Goal: Information Seeking & Learning: Learn about a topic

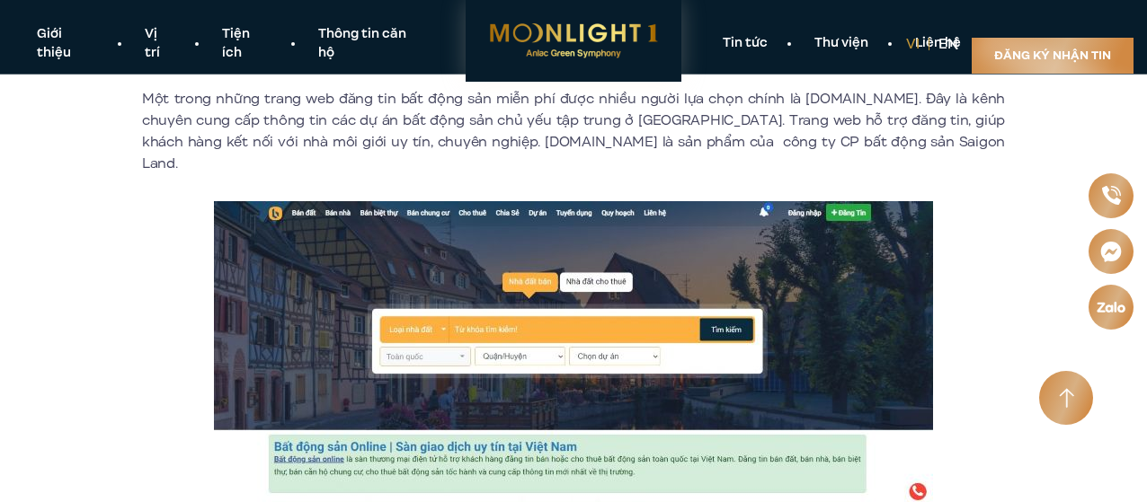
scroll to position [809, 0]
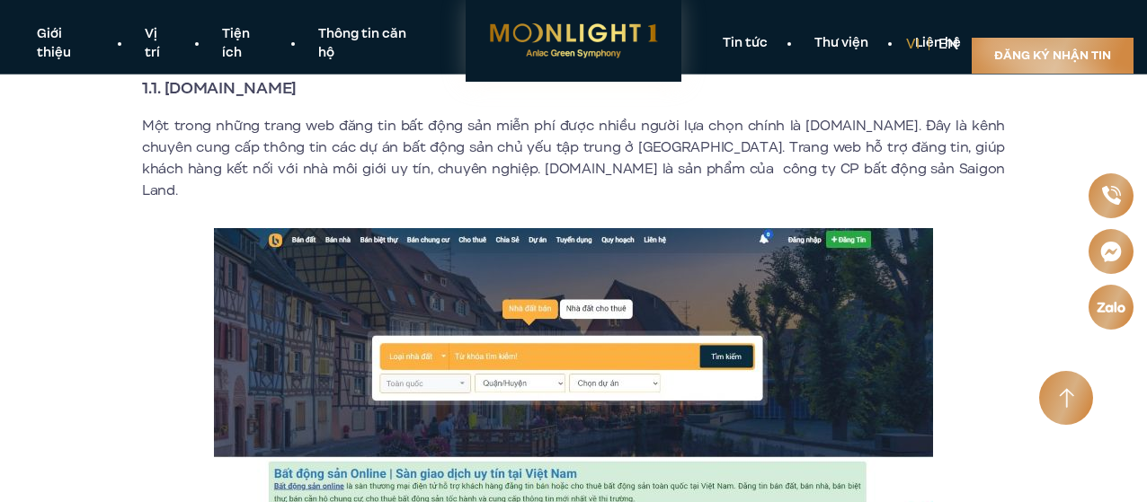
drag, startPoint x: 168, startPoint y: 93, endPoint x: 406, endPoint y: 95, distance: 238.2
click at [406, 95] on h3 "1.1. [DOMAIN_NAME]" at bounding box center [573, 88] width 863 height 25
copy strong "[DOMAIN_NAME]"
click at [180, 237] on p at bounding box center [573, 400] width 863 height 344
click at [665, 136] on p "Một trong những trang web đăng tin bất động sản miễn phí được nhiều người lựa c…" at bounding box center [573, 158] width 863 height 86
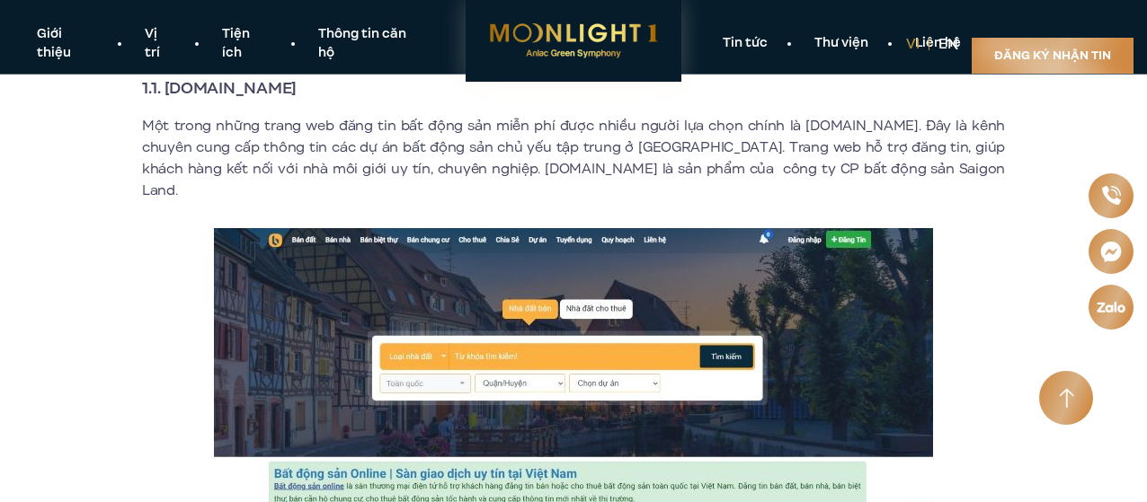
click at [547, 159] on p "Một trong những trang web đăng tin bất động sản miễn phí được nhiều người lựa c…" at bounding box center [573, 158] width 863 height 86
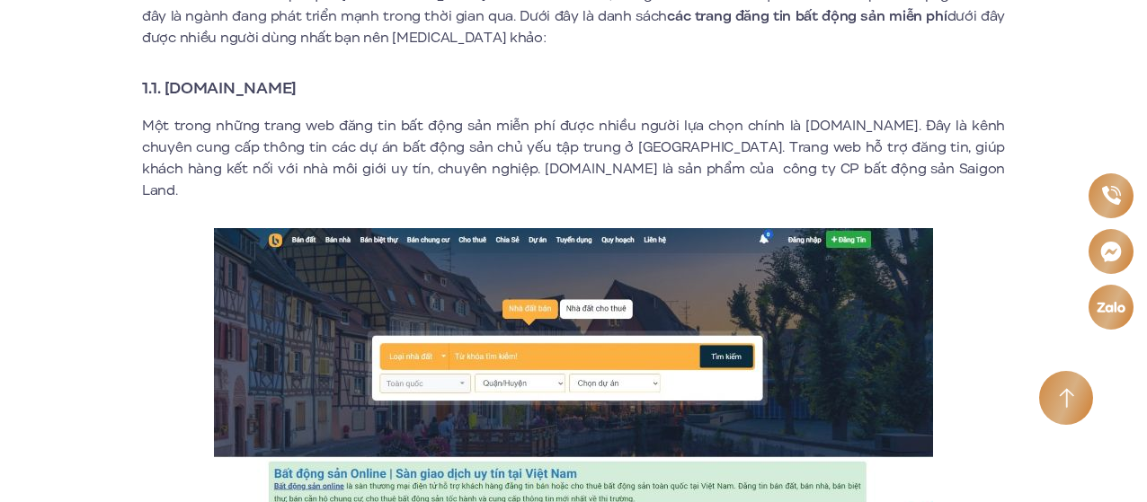
scroll to position [1169, 0]
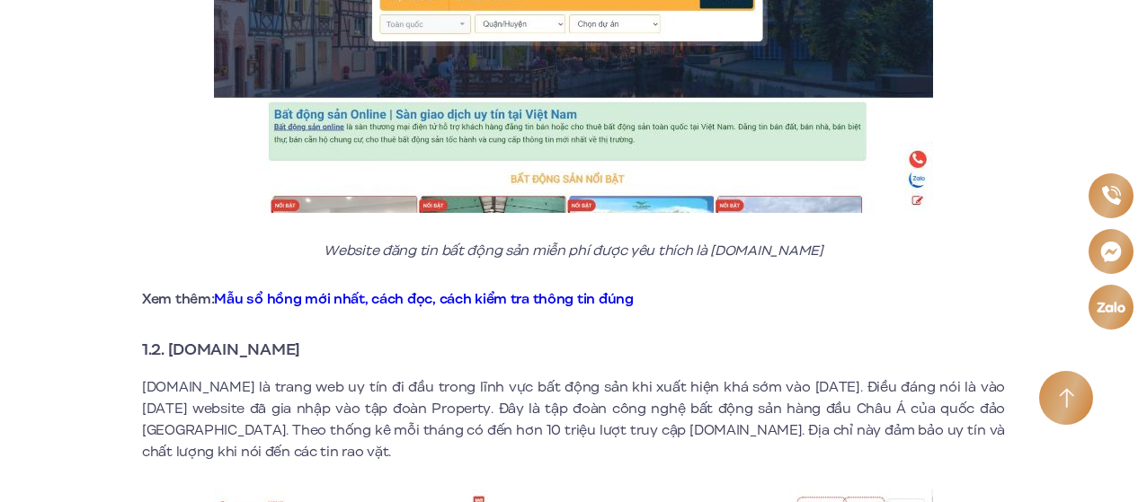
drag, startPoint x: 172, startPoint y: 328, endPoint x: 416, endPoint y: 335, distance: 244.6
click at [416, 337] on h3 "1.2. [DOMAIN_NAME]" at bounding box center [573, 349] width 863 height 25
copy strong "[DOMAIN_NAME]"
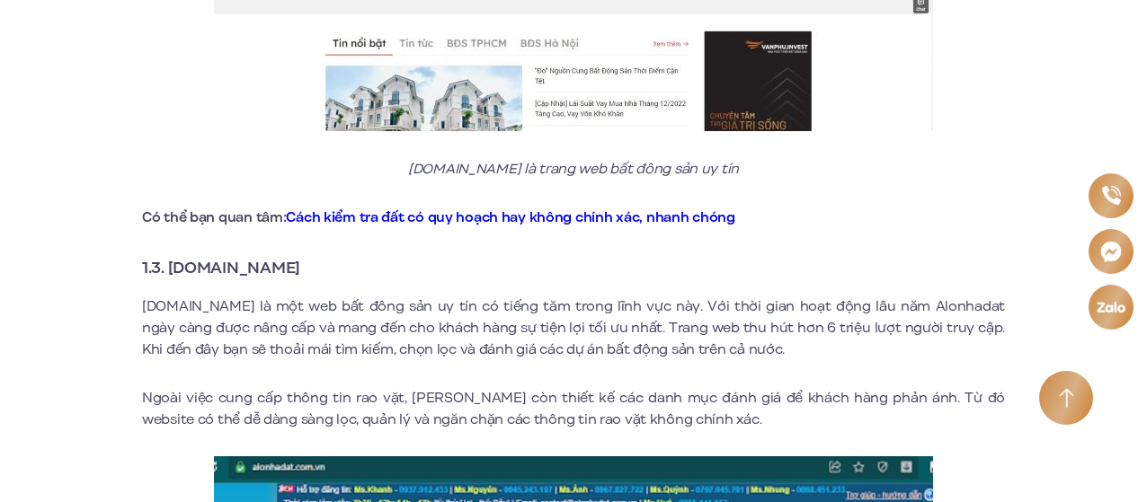
scroll to position [1888, 0]
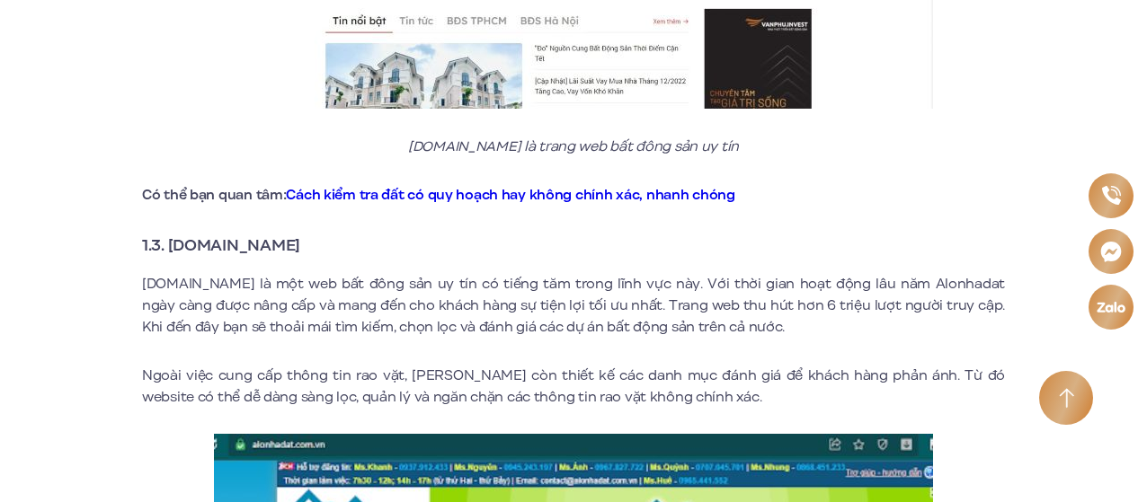
drag, startPoint x: 173, startPoint y: 226, endPoint x: 359, endPoint y: 227, distance: 186.1
click at [359, 233] on h3 "1.3. [DOMAIN_NAME]" at bounding box center [573, 245] width 863 height 25
copy strong "[DOMAIN_NAME]"
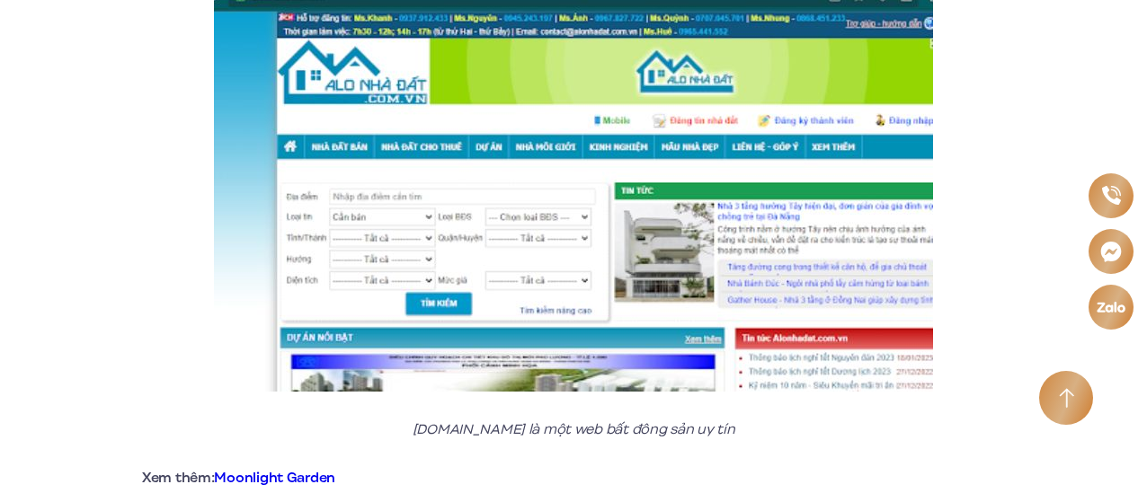
scroll to position [2607, 0]
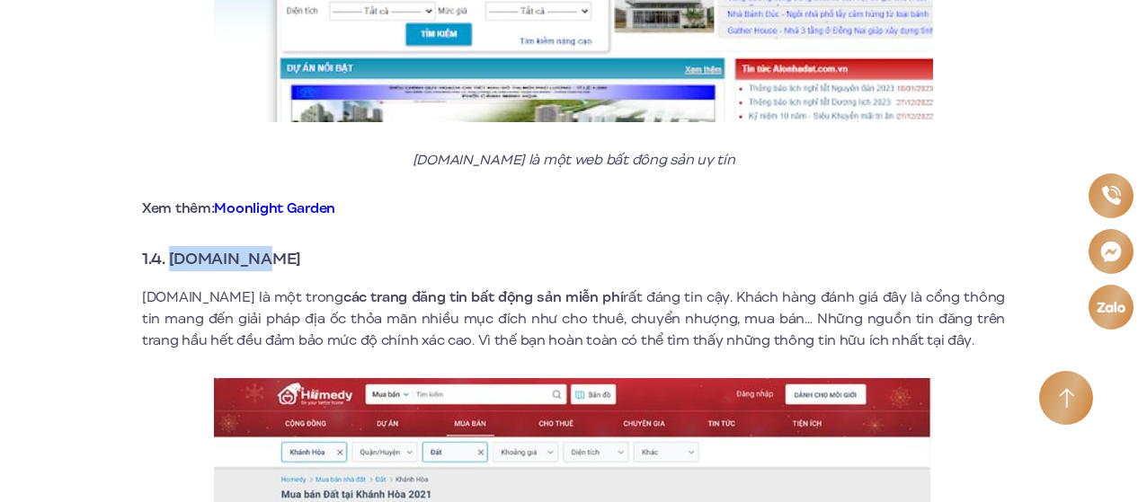
drag, startPoint x: 169, startPoint y: 240, endPoint x: 367, endPoint y: 238, distance: 197.8
click at [367, 246] on h3 "1.4. [DOMAIN_NAME]" at bounding box center [573, 258] width 863 height 25
copy strong "[DOMAIN_NAME]"
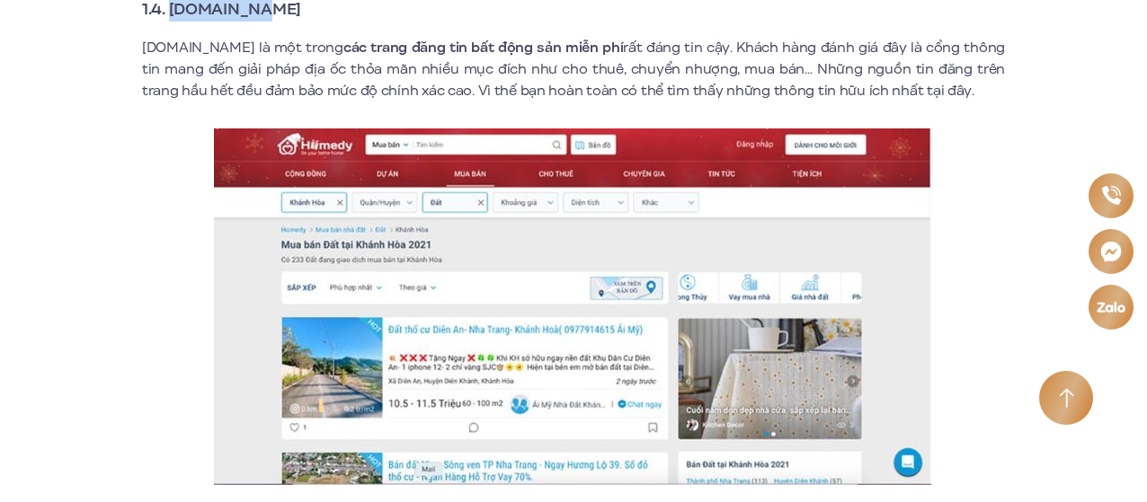
scroll to position [3056, 0]
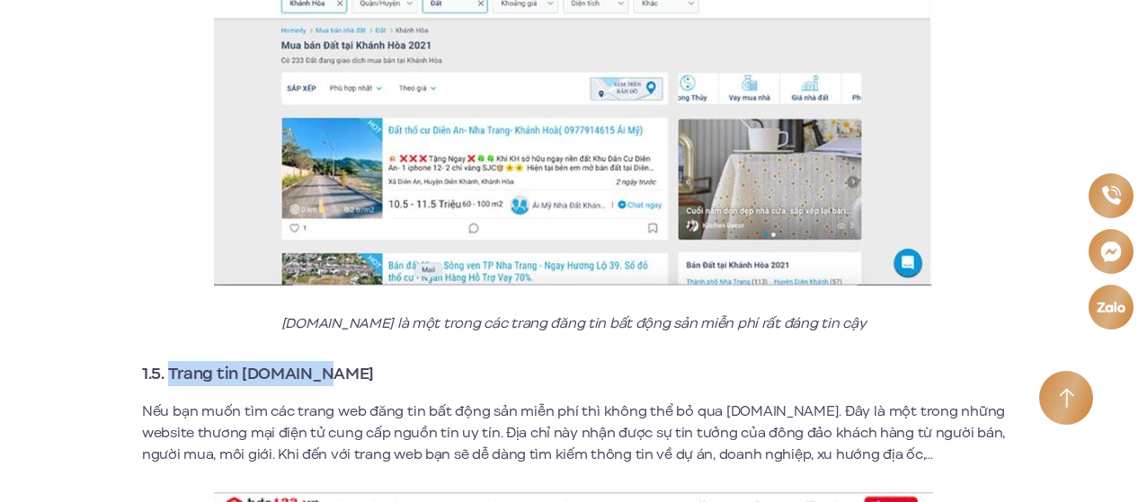
drag, startPoint x: 173, startPoint y: 353, endPoint x: 367, endPoint y: 360, distance: 194.3
click at [367, 361] on h3 "1.5. Trang tin [DOMAIN_NAME]" at bounding box center [573, 373] width 863 height 25
click at [321, 361] on h3 "1.5. Trang tin [DOMAIN_NAME]" at bounding box center [573, 373] width 863 height 25
click at [244, 362] on strong "1.5. Trang tin [DOMAIN_NAME]" at bounding box center [258, 373] width 232 height 23
drag, startPoint x: 244, startPoint y: 348, endPoint x: 347, endPoint y: 350, distance: 103.4
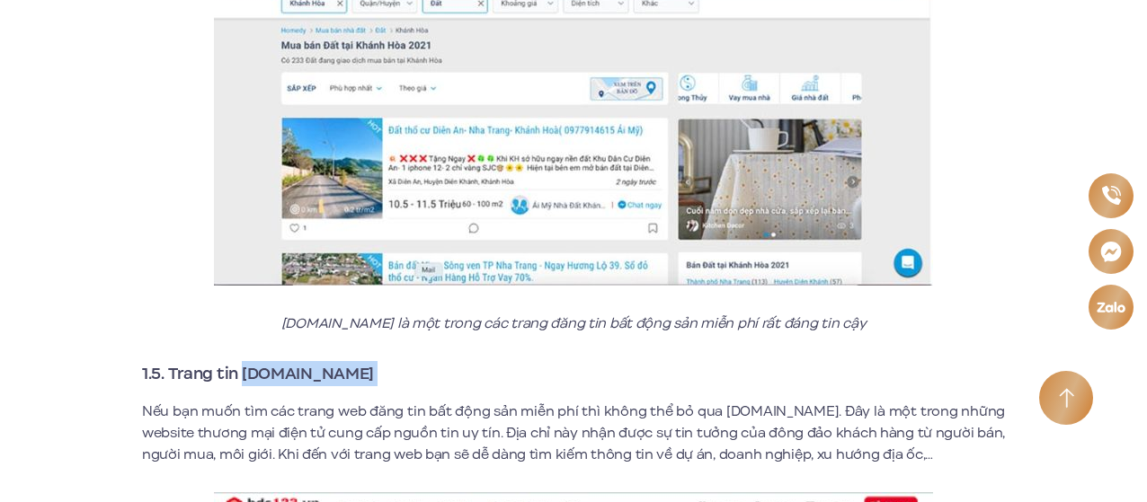
click at [347, 361] on h3 "1.5. Trang tin [DOMAIN_NAME]" at bounding box center [573, 373] width 863 height 25
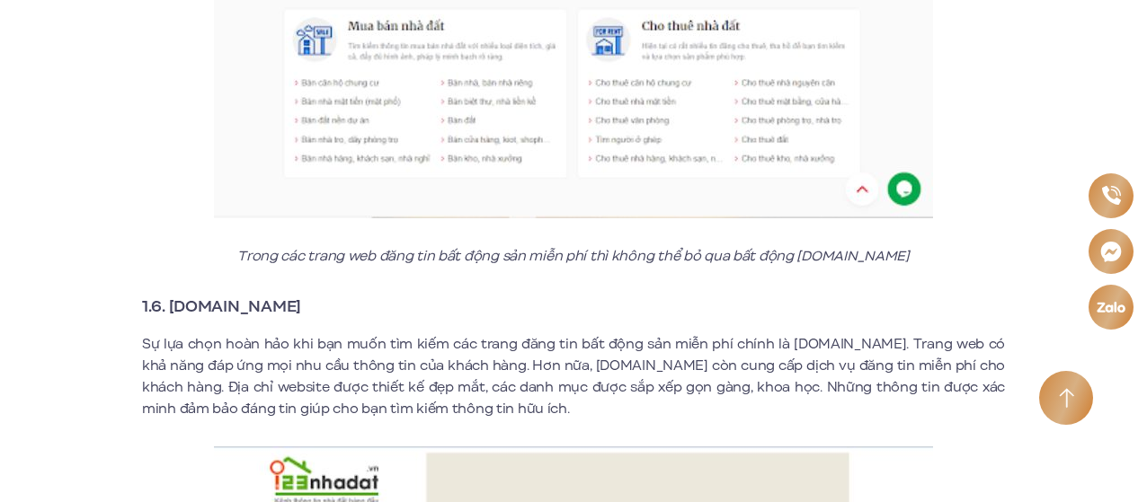
scroll to position [3775, 0]
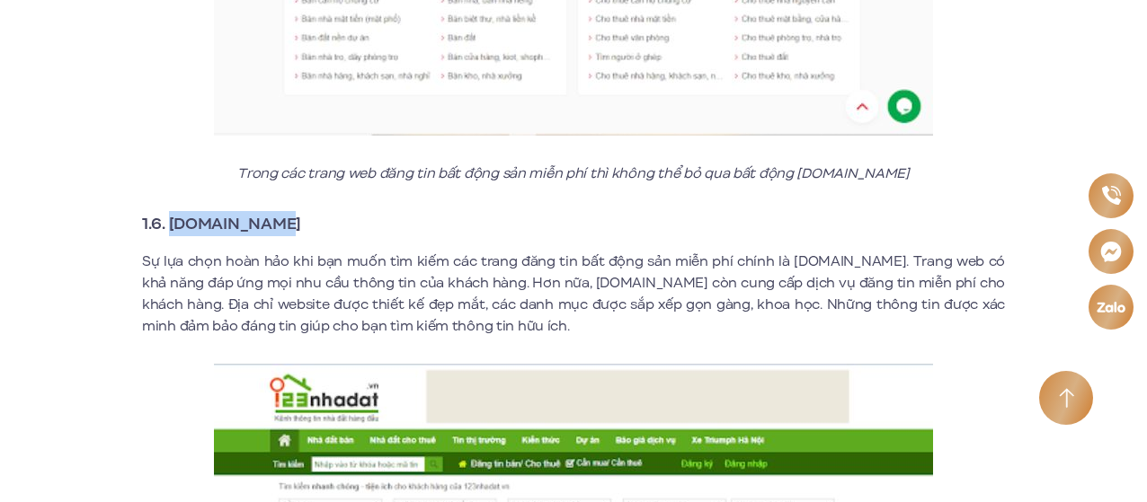
drag, startPoint x: 171, startPoint y: 203, endPoint x: 415, endPoint y: 202, distance: 244.5
click at [415, 211] on h3 "1.6. [DOMAIN_NAME]" at bounding box center [573, 223] width 863 height 25
copy strong "[DOMAIN_NAME]"
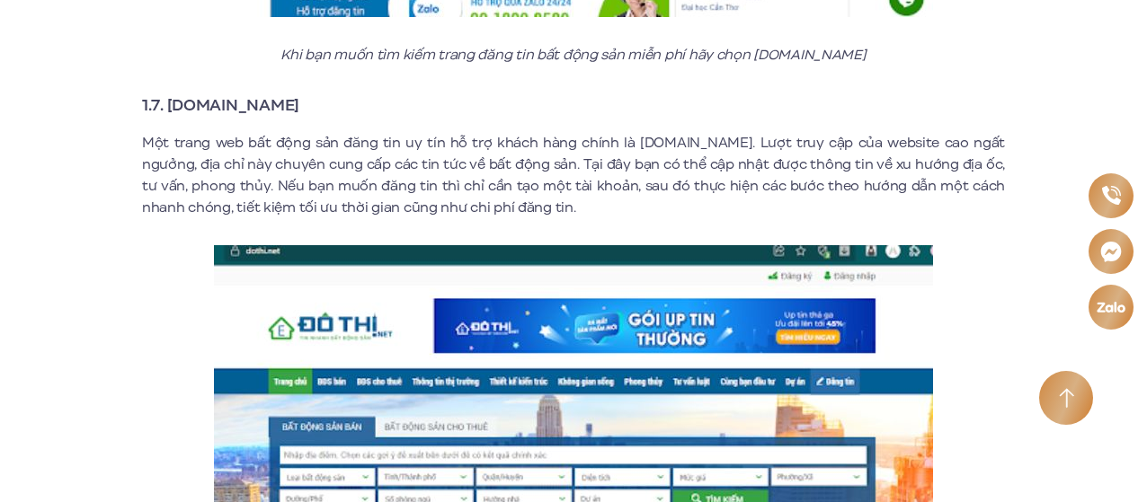
scroll to position [4494, 0]
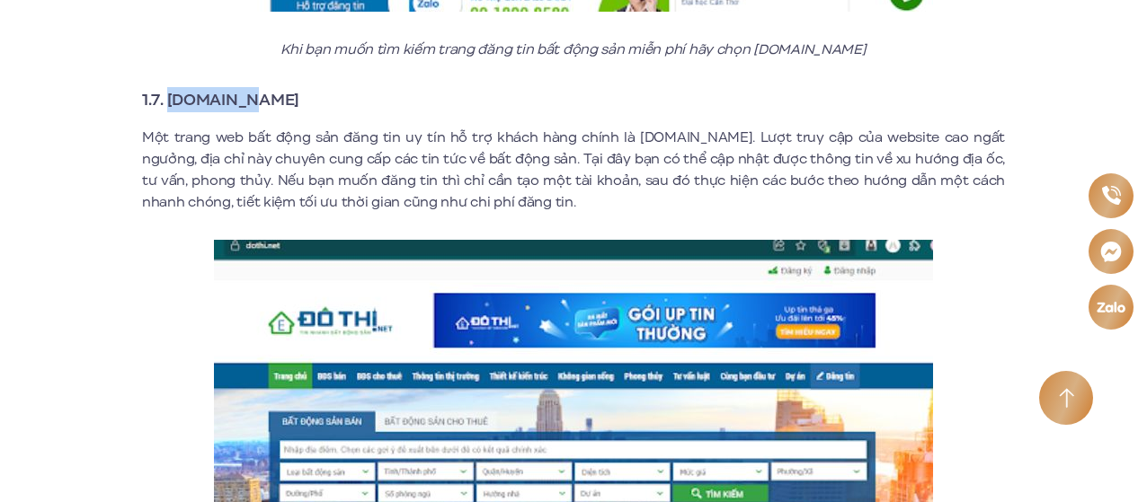
drag, startPoint x: 169, startPoint y: 87, endPoint x: 361, endPoint y: 76, distance: 192.7
click at [361, 87] on h3 "1.7. [DOMAIN_NAME]" at bounding box center [573, 99] width 863 height 25
copy strong "[DOMAIN_NAME]"
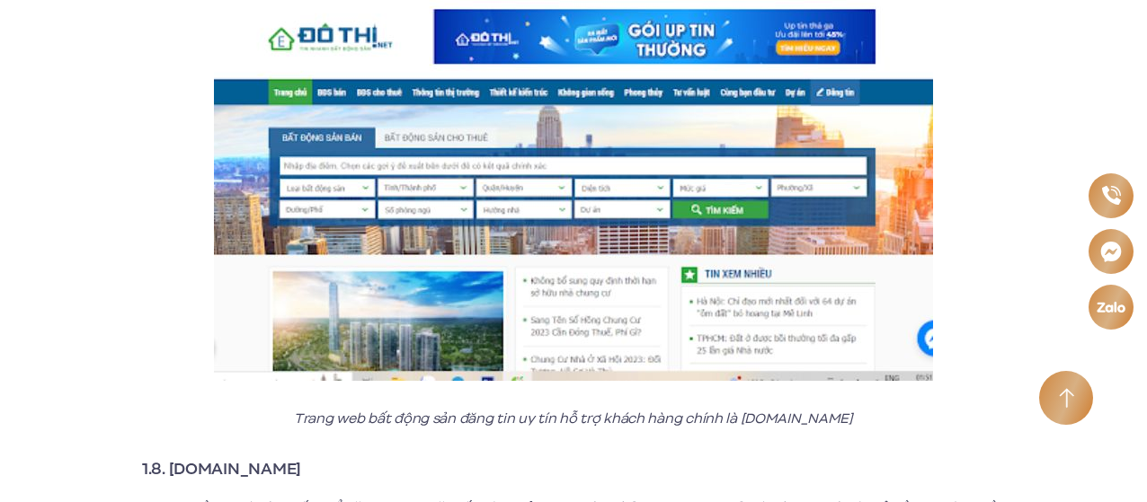
scroll to position [4854, 0]
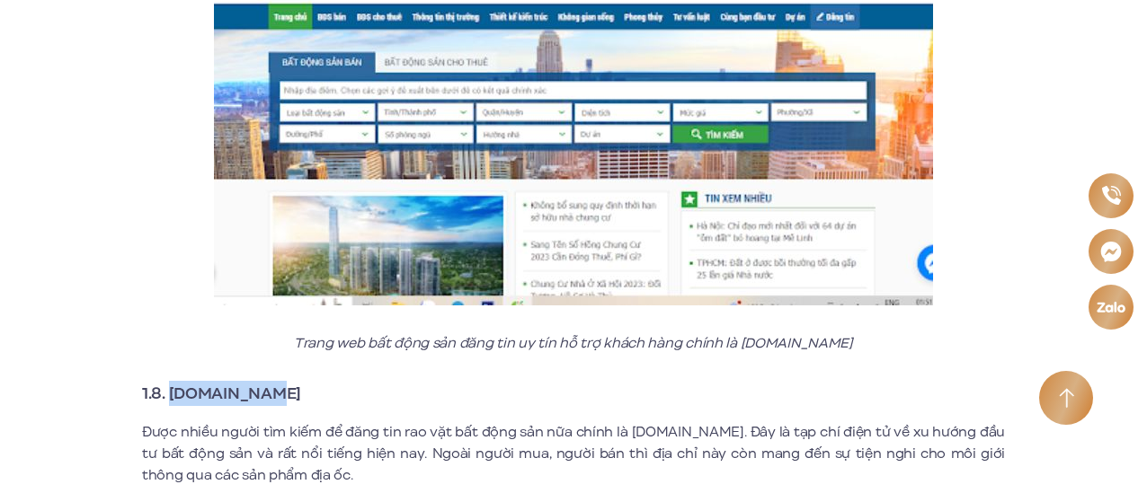
drag, startPoint x: 169, startPoint y: 373, endPoint x: 376, endPoint y: 373, distance: 206.7
click at [376, 381] on h3 "1.8. [DOMAIN_NAME]" at bounding box center [573, 393] width 863 height 25
copy strong "[DOMAIN_NAME]"
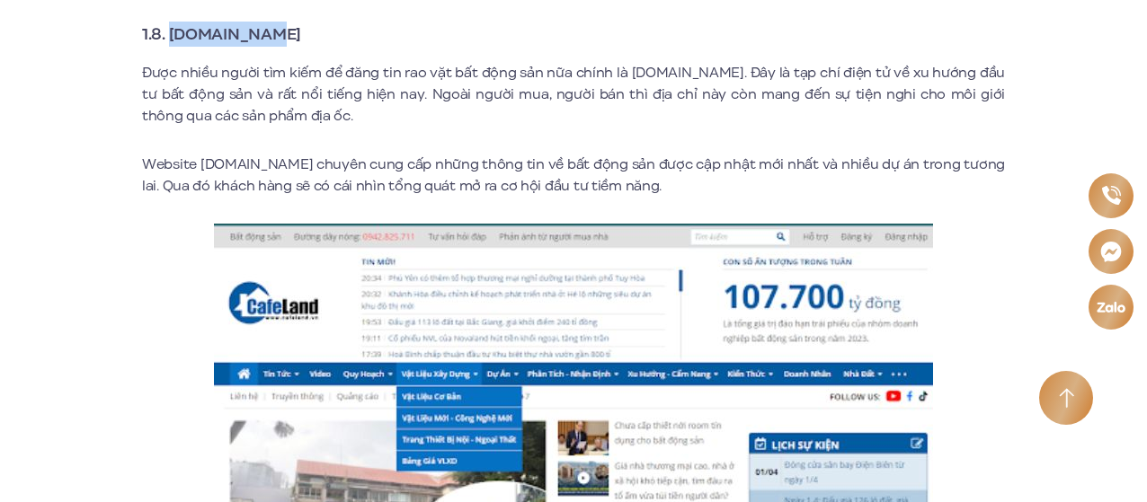
scroll to position [5663, 0]
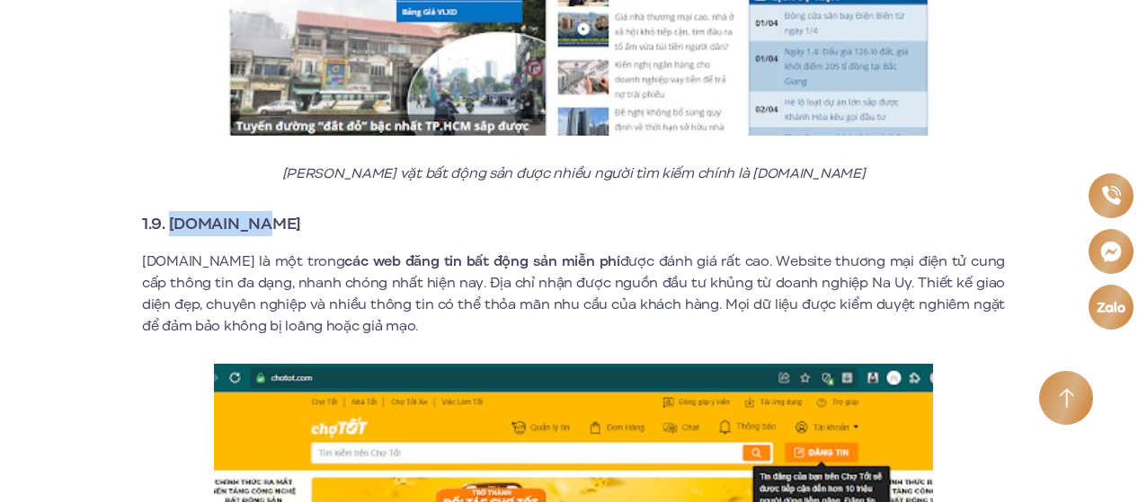
drag, startPoint x: 173, startPoint y: 206, endPoint x: 371, endPoint y: 207, distance: 198.7
click at [371, 211] on h3 "1.9. [DOMAIN_NAME]" at bounding box center [573, 223] width 863 height 25
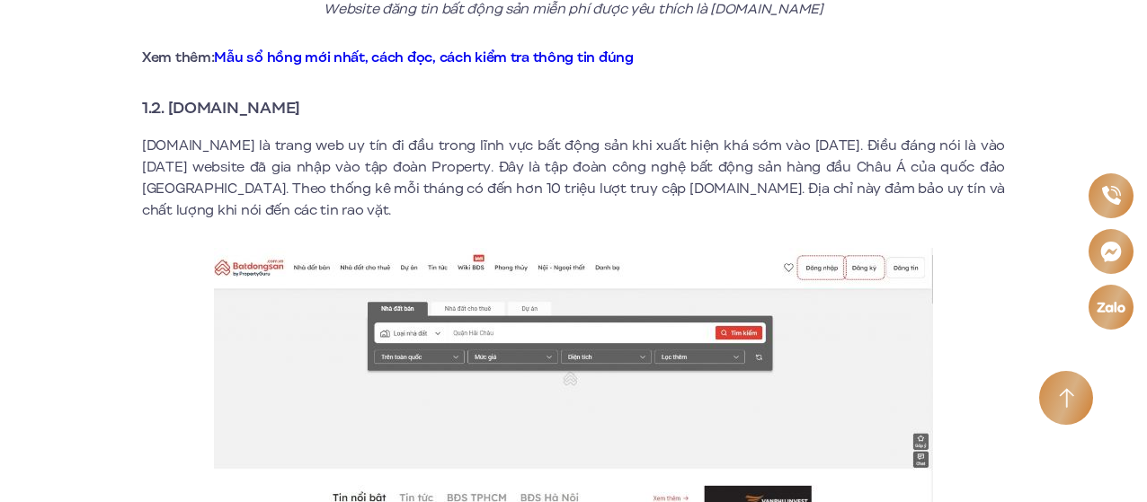
scroll to position [1438, 0]
